Goal: Use online tool/utility: Utilize a website feature to perform a specific function

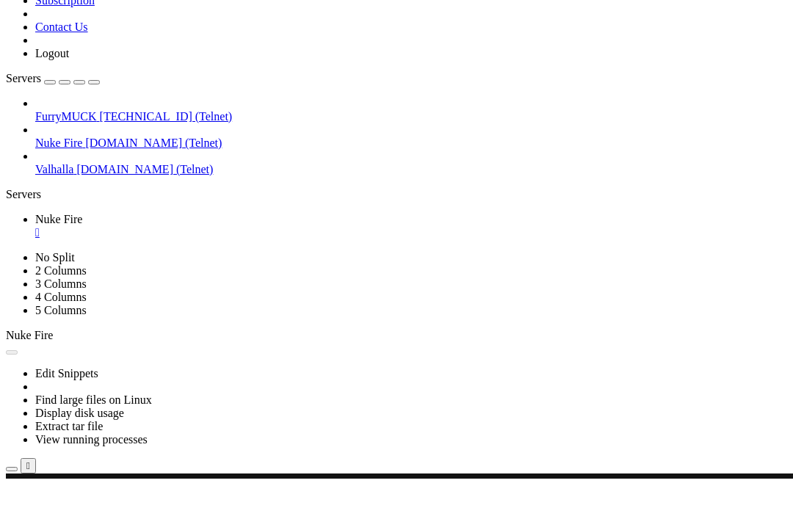
scroll to position [58142, 0]
drag, startPoint x: 504, startPoint y: 157, endPoint x: 320, endPoint y: 130, distance: 185.7
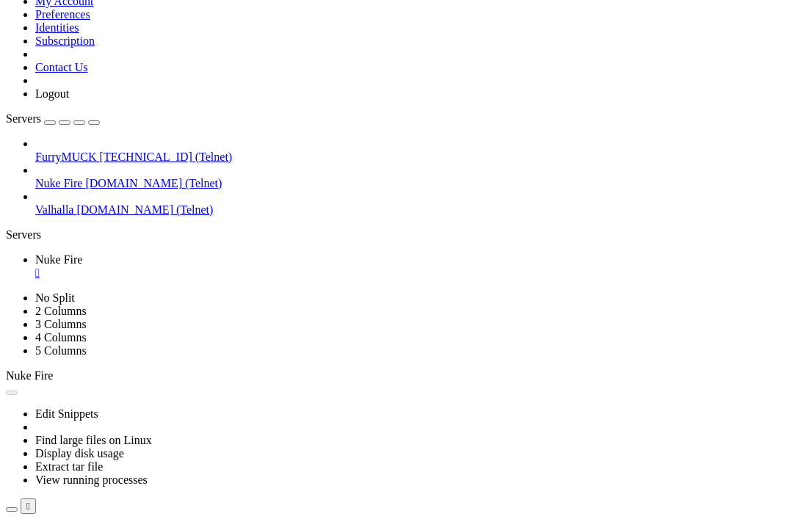
scroll to position [71580, 0]
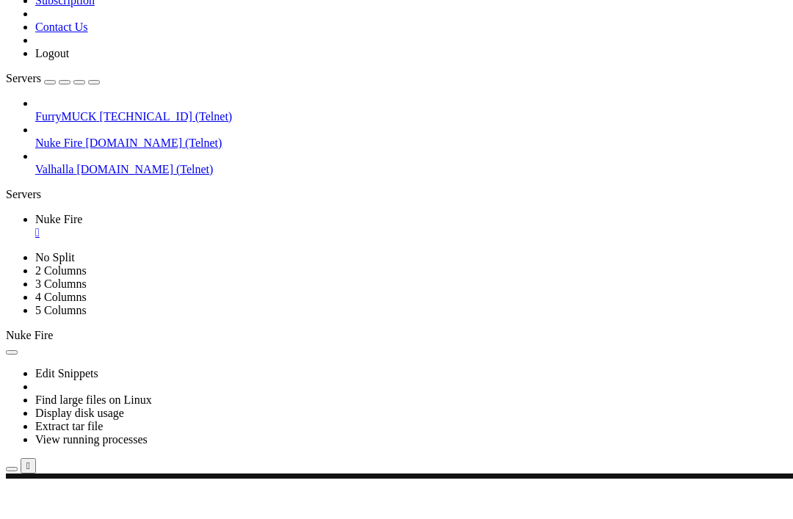
scroll to position [155238, 0]
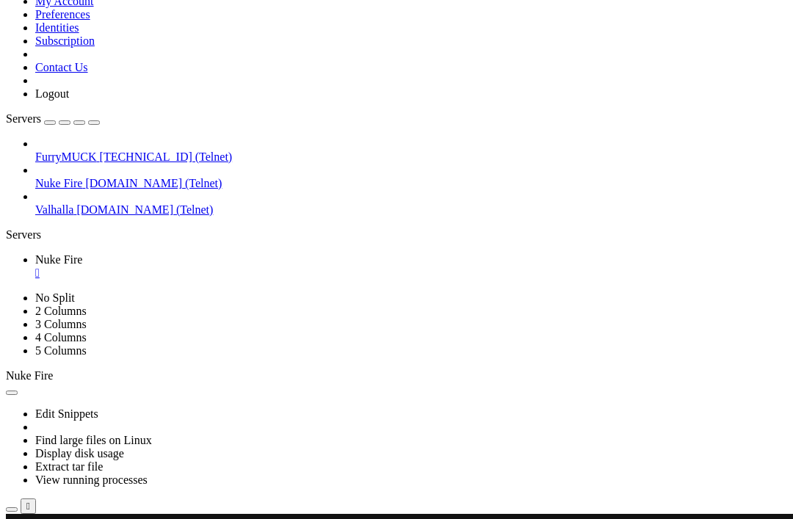
scroll to position [177477, 0]
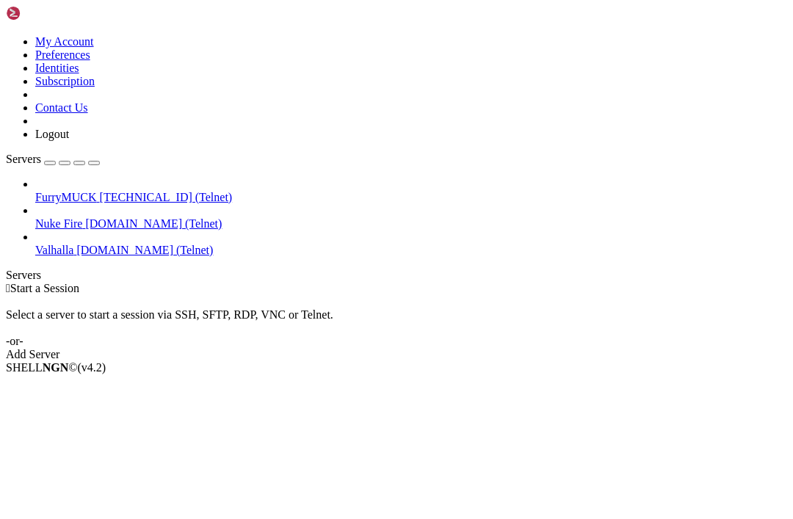
click at [117, 191] on span "[TECHNICAL_ID] (Telnet)" at bounding box center [166, 197] width 133 height 12
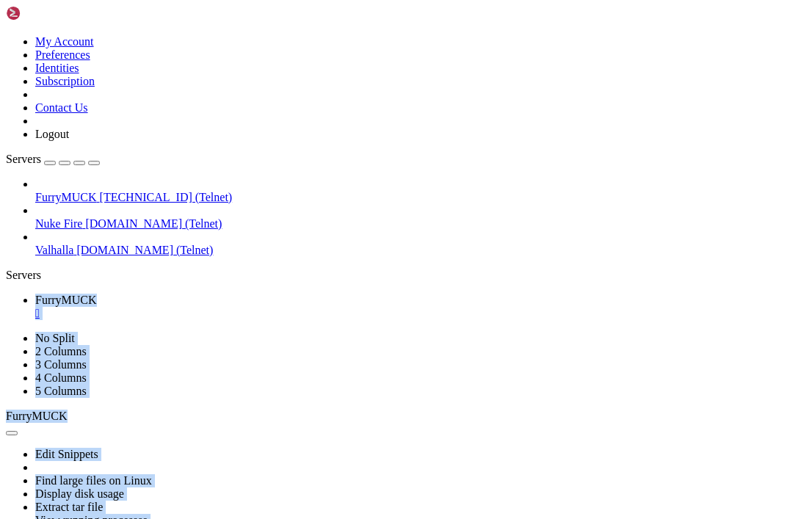
click at [73, 217] on span "Nuke Fire" at bounding box center [58, 223] width 47 height 12
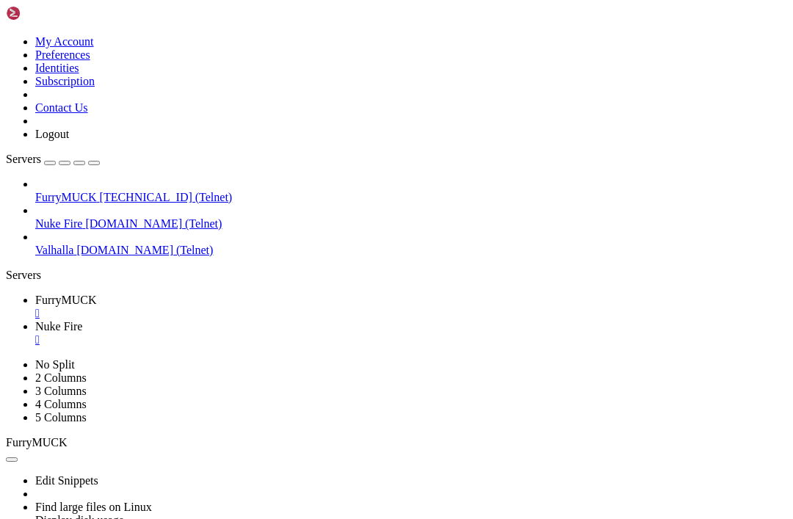
click at [278, 307] on div "" at bounding box center [411, 313] width 752 height 13
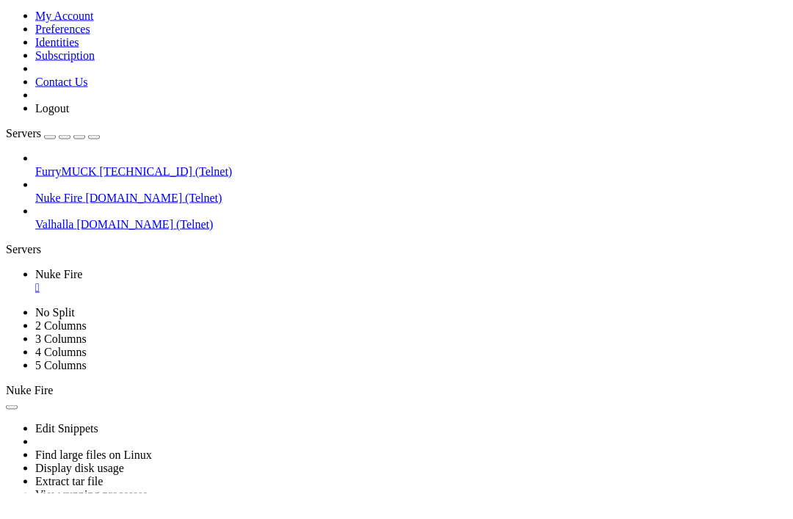
scroll to position [14198, 0]
